Goal: Consume media (video, audio): Consume media (video, audio)

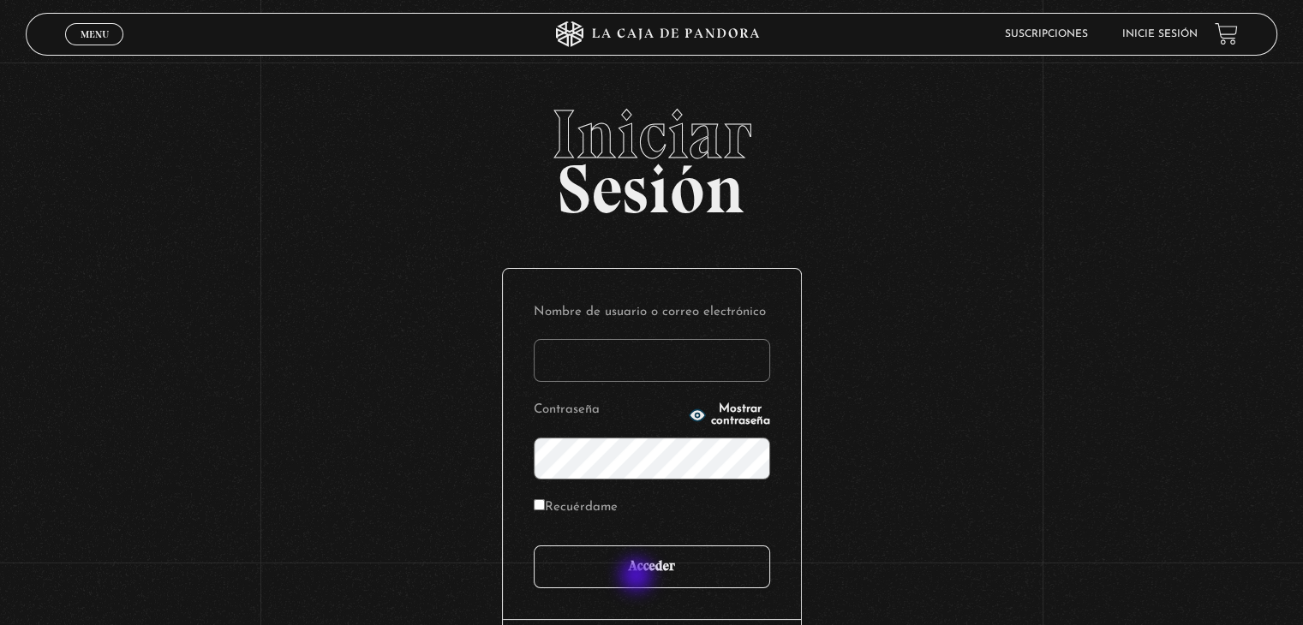
type input "[EMAIL_ADDRESS][DOMAIN_NAME]"
click at [638, 577] on input "Acceder" at bounding box center [652, 567] width 236 height 43
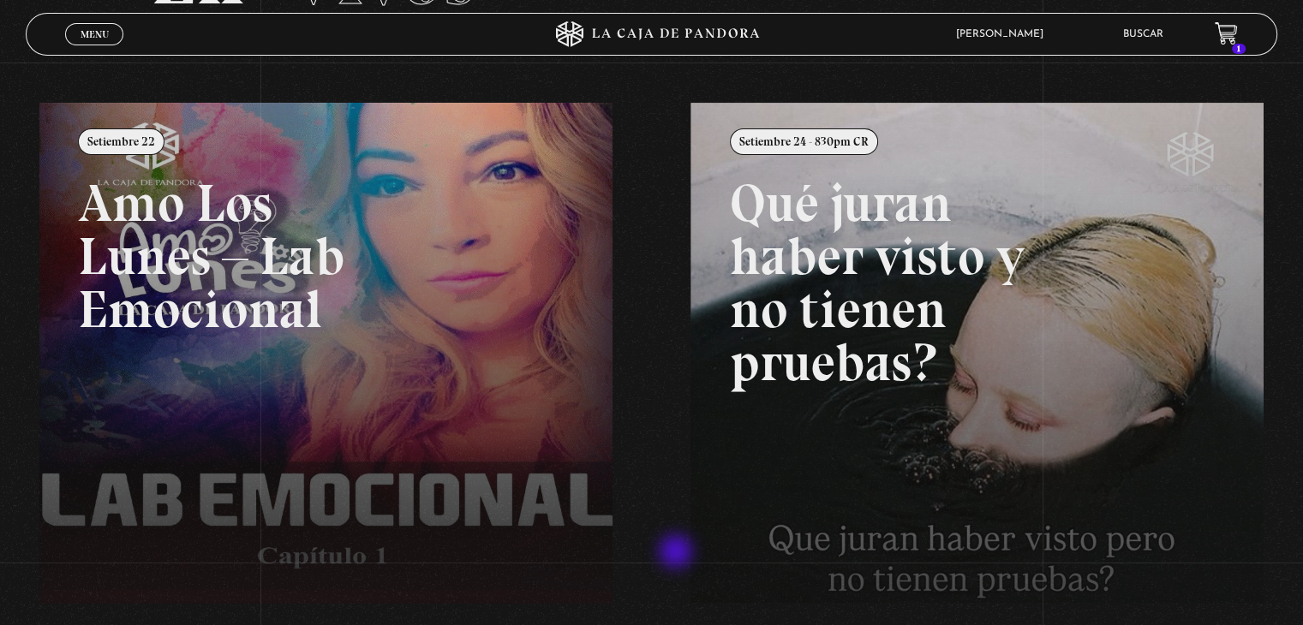
scroll to position [171, 0]
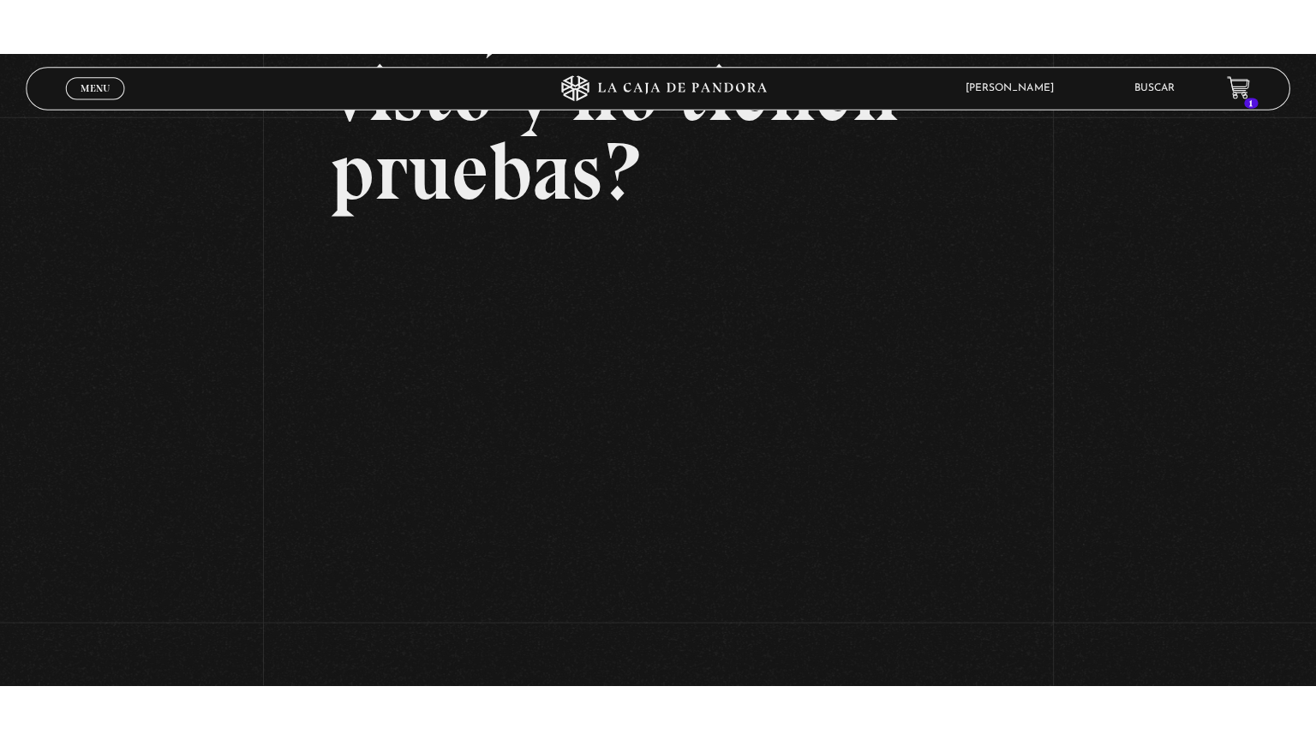
scroll to position [240, 0]
